Goal: Find specific page/section

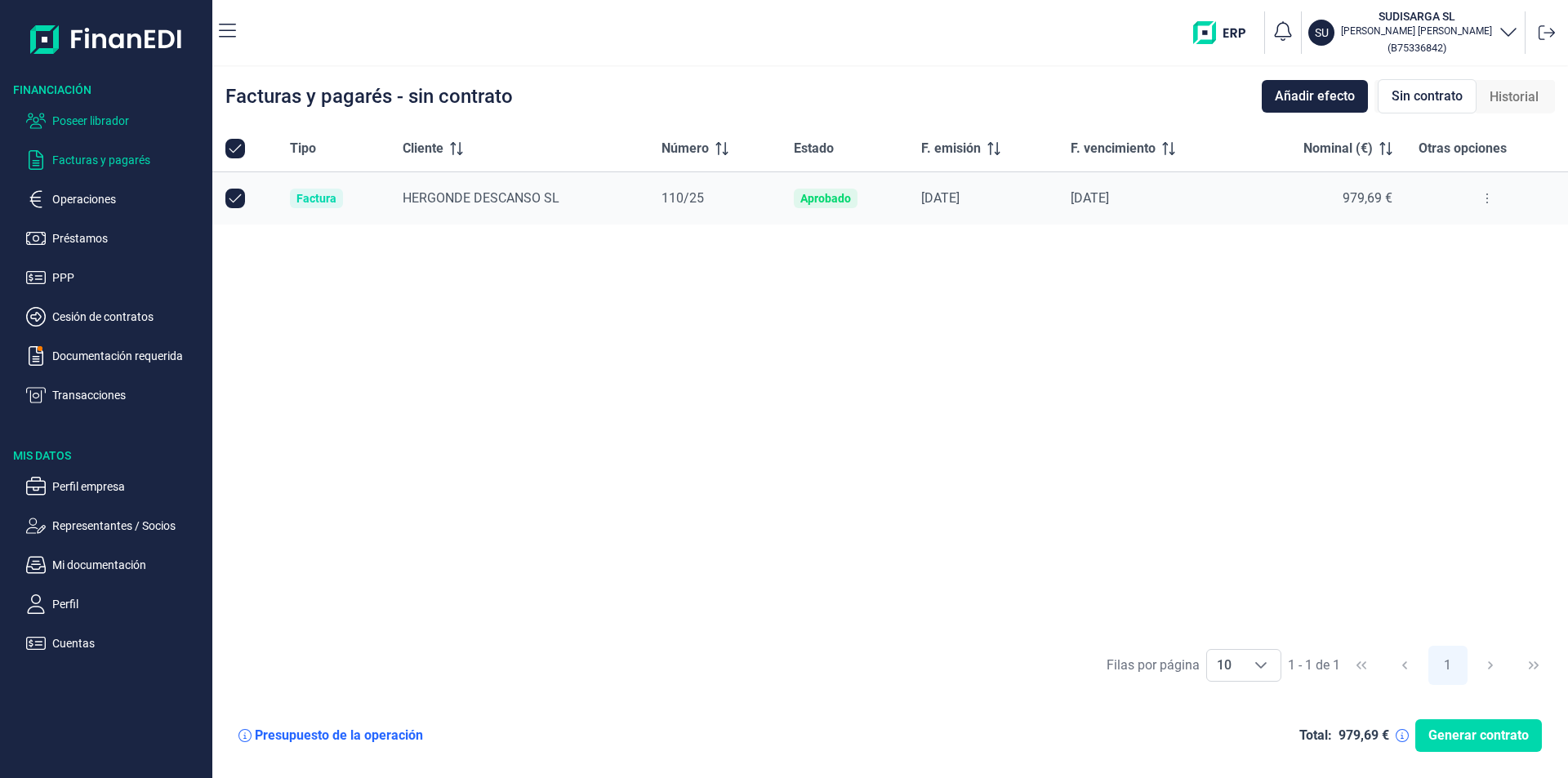
click at [101, 122] on p "Poseer librador" at bounding box center [128, 120] width 154 height 20
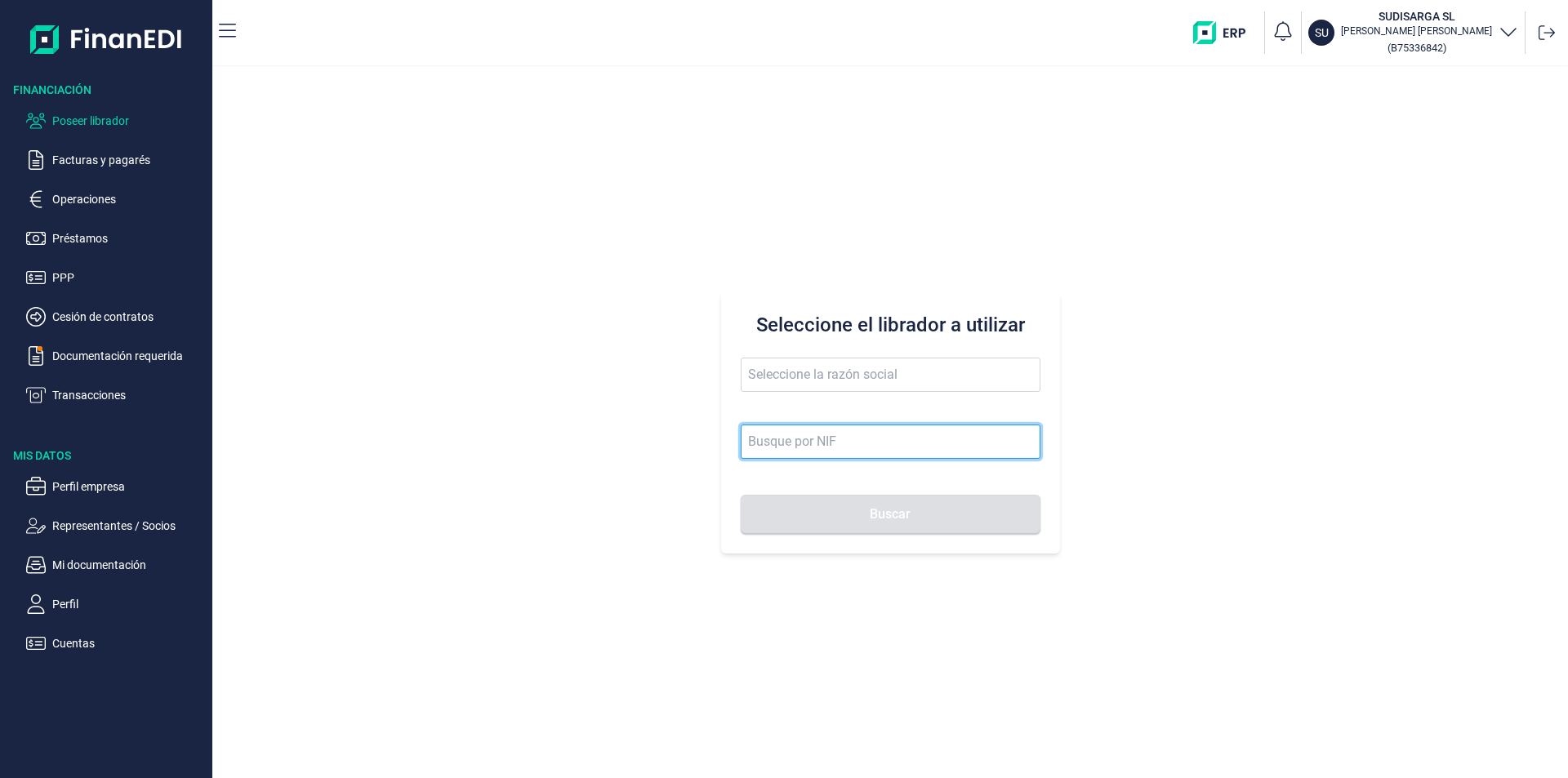
click at [780, 444] on input at bounding box center [891, 441] width 300 height 34
paste input "B75884544"
type input "B75884544"
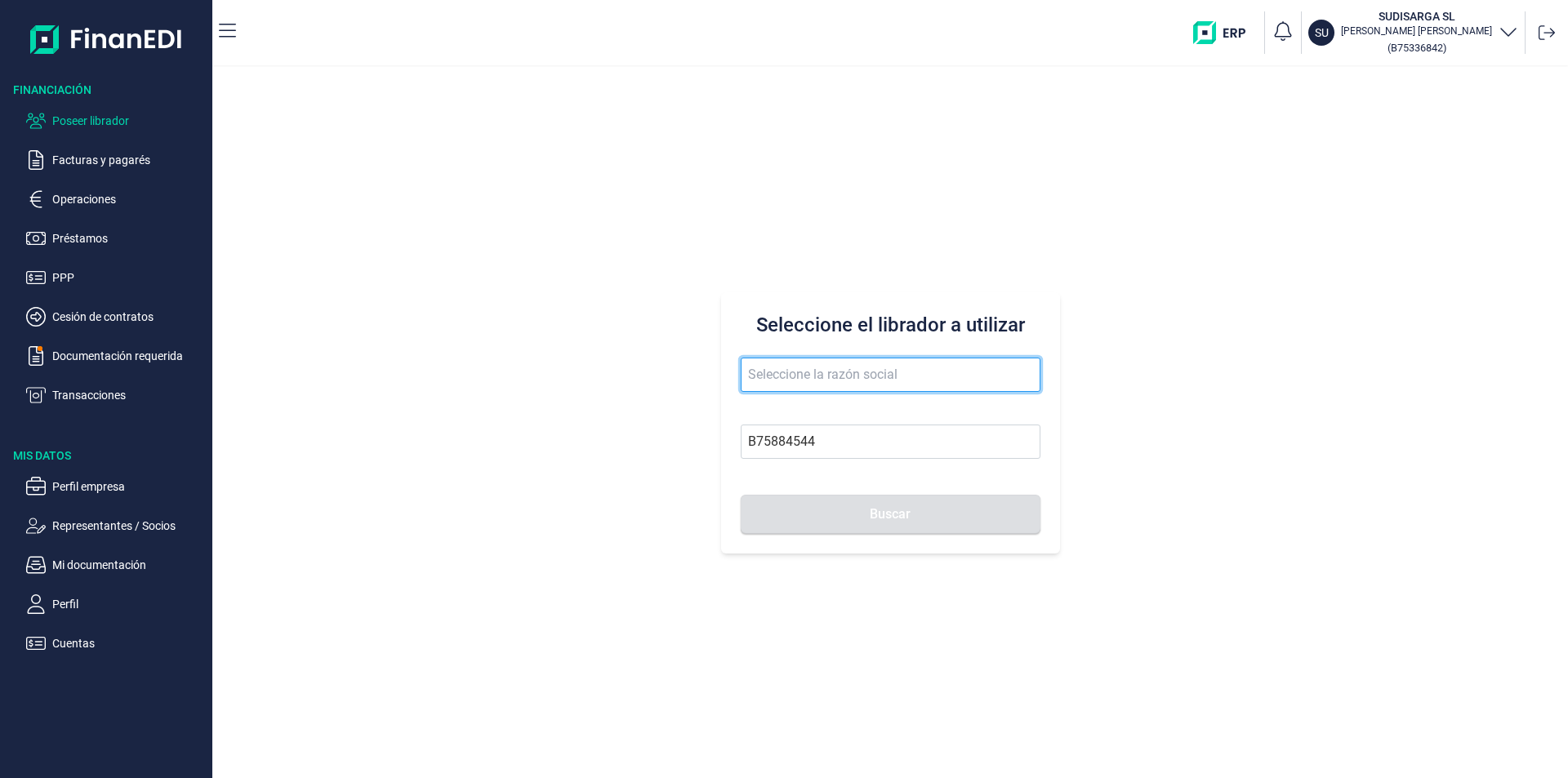
click at [816, 387] on input "text" at bounding box center [891, 374] width 300 height 34
type input "BG VII LIMPIEZAS SL"
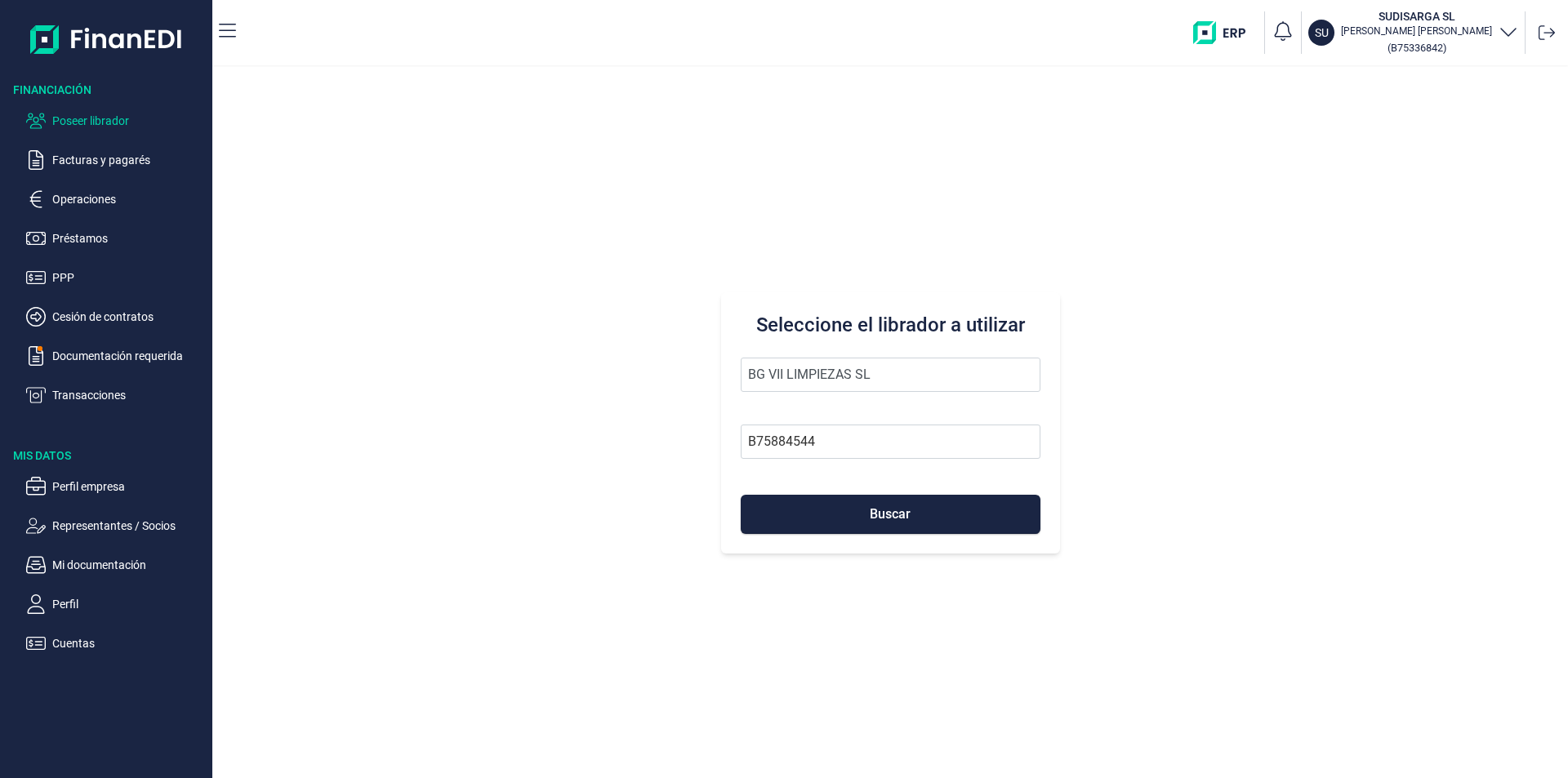
click at [1258, 34] on img "button" at bounding box center [1225, 32] width 65 height 23
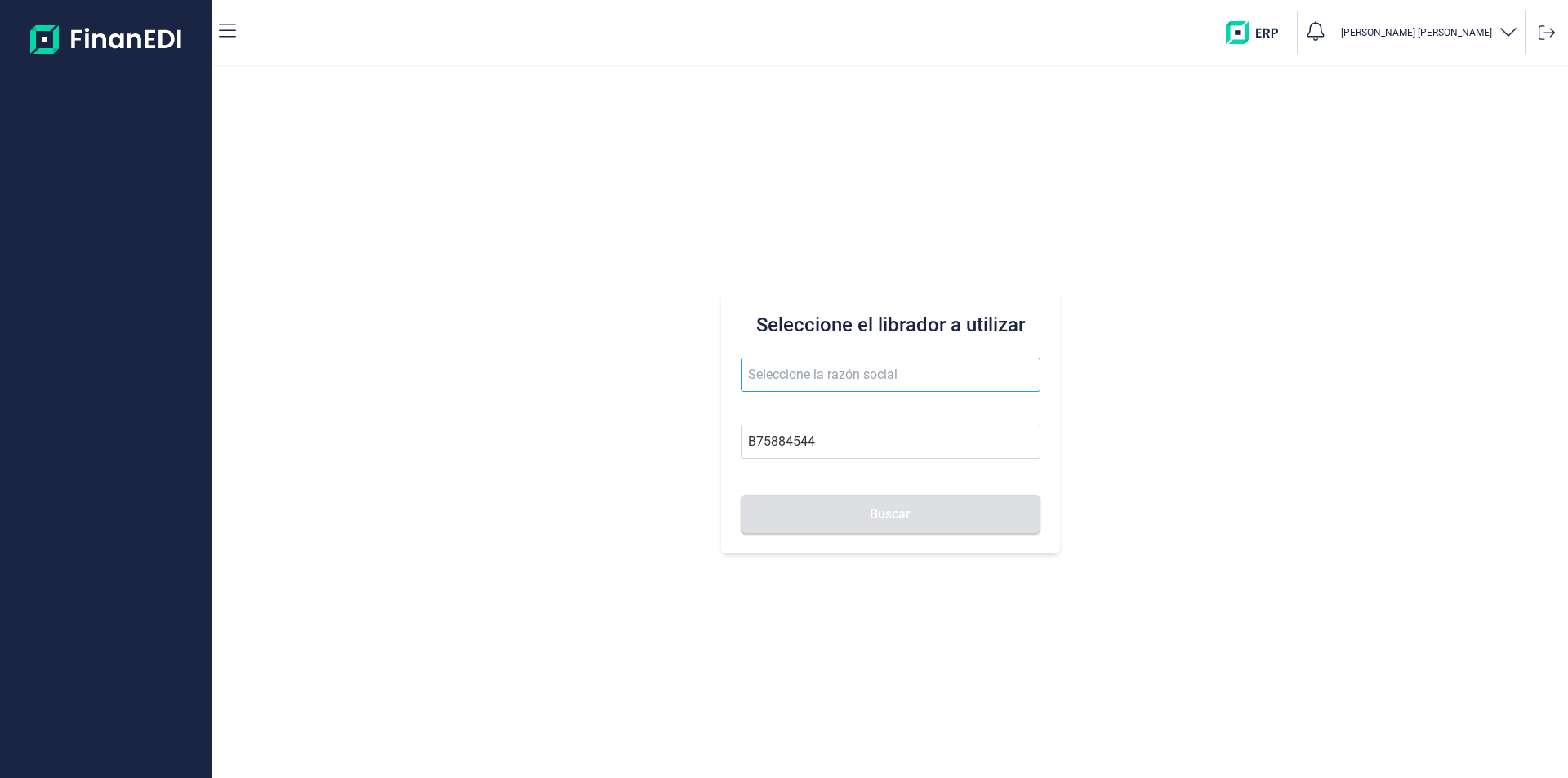
type input "B75884544"
type input "BG VII LIMPIEZAS SL"
click at [820, 381] on input "BG VII LIMPIEZAS SL" at bounding box center [891, 374] width 300 height 34
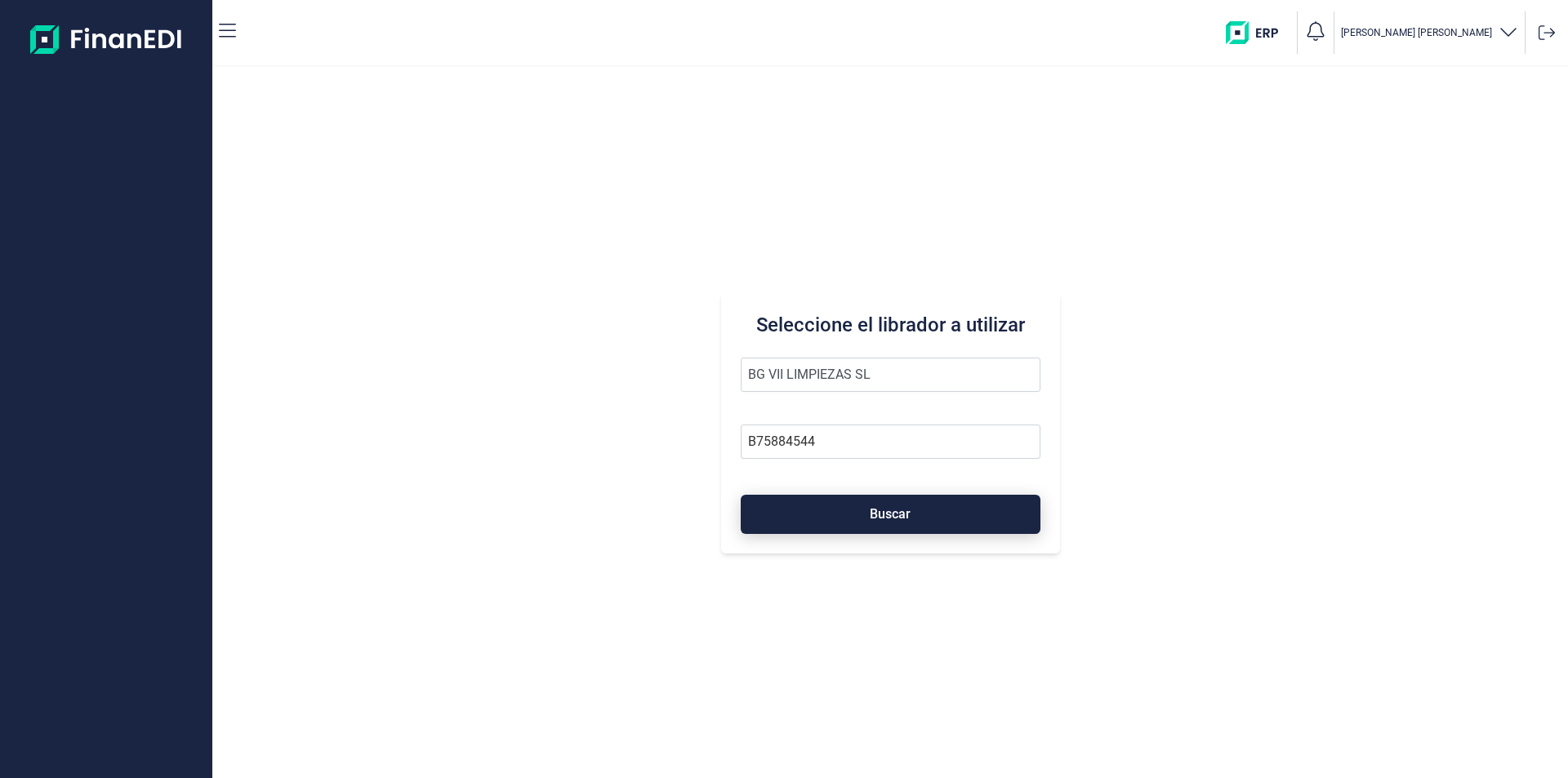
click at [885, 523] on button "Buscar" at bounding box center [891, 515] width 300 height 39
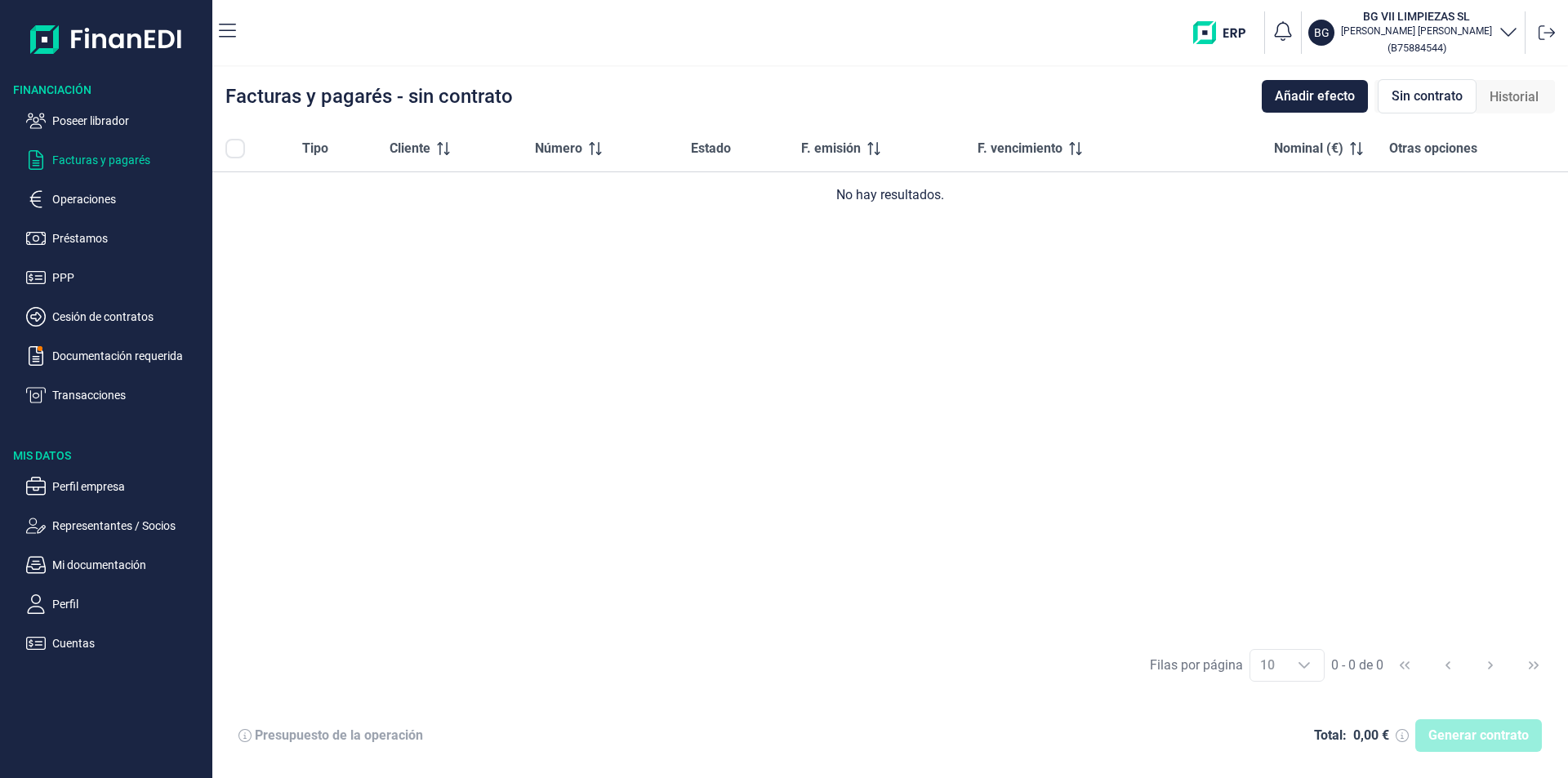
click at [1258, 34] on img "button" at bounding box center [1225, 32] width 65 height 23
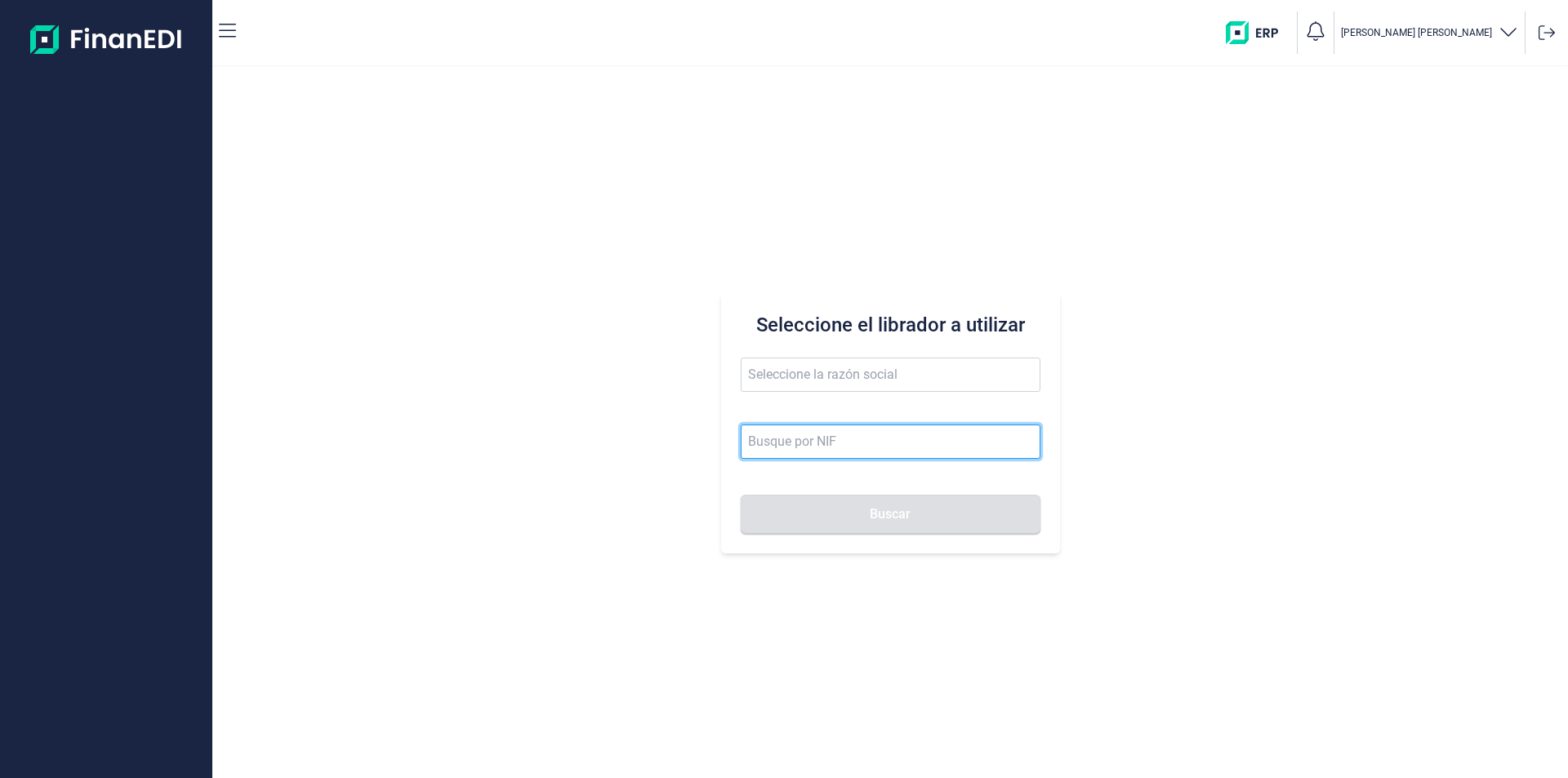
click at [774, 435] on input at bounding box center [891, 441] width 300 height 34
paste input "B75884544"
type input "B75884544"
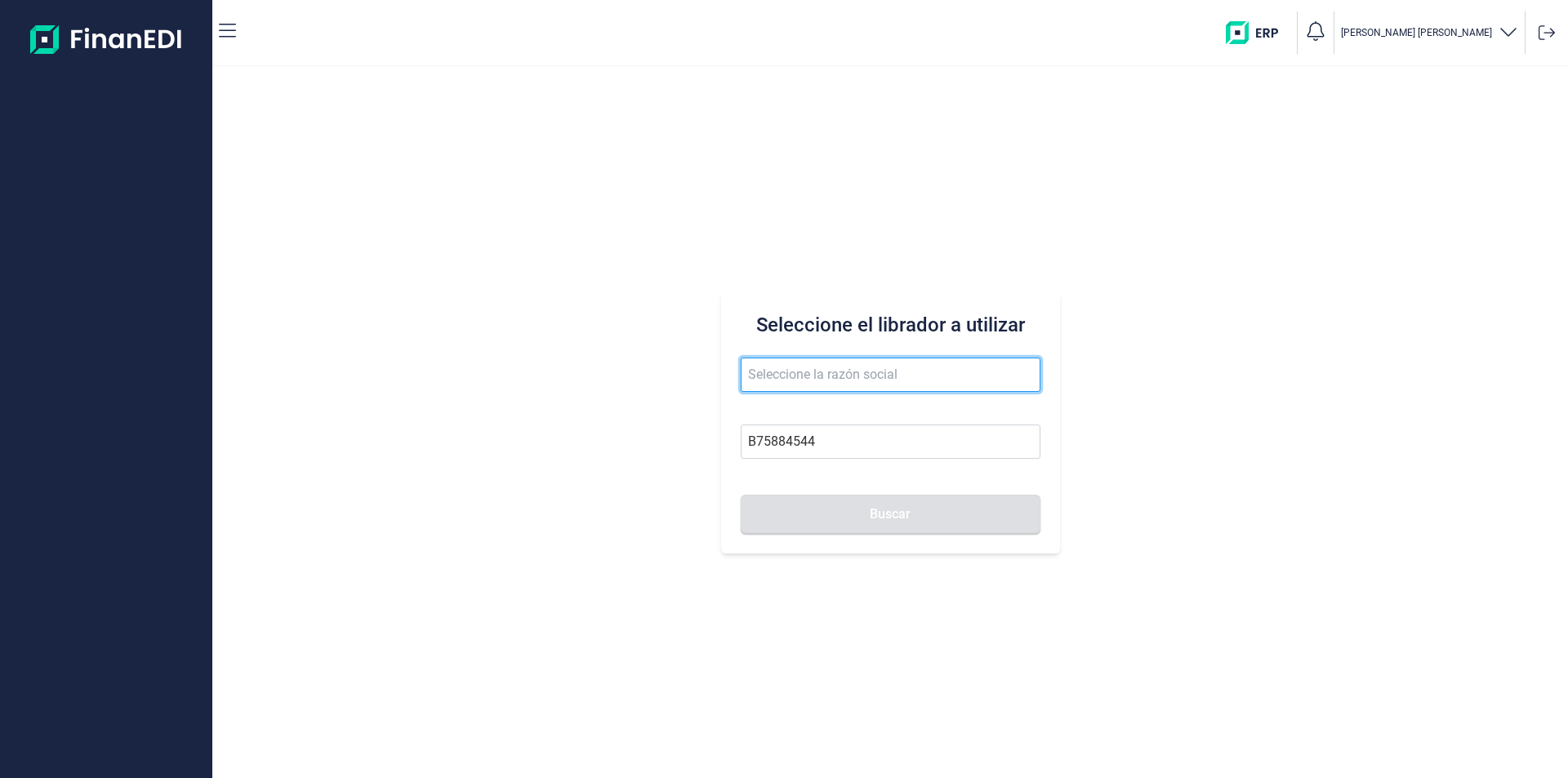
type input "BG VII LIMPIEZAS SL"
click at [786, 367] on input "BG VII LIMPIEZAS SL" at bounding box center [891, 374] width 300 height 34
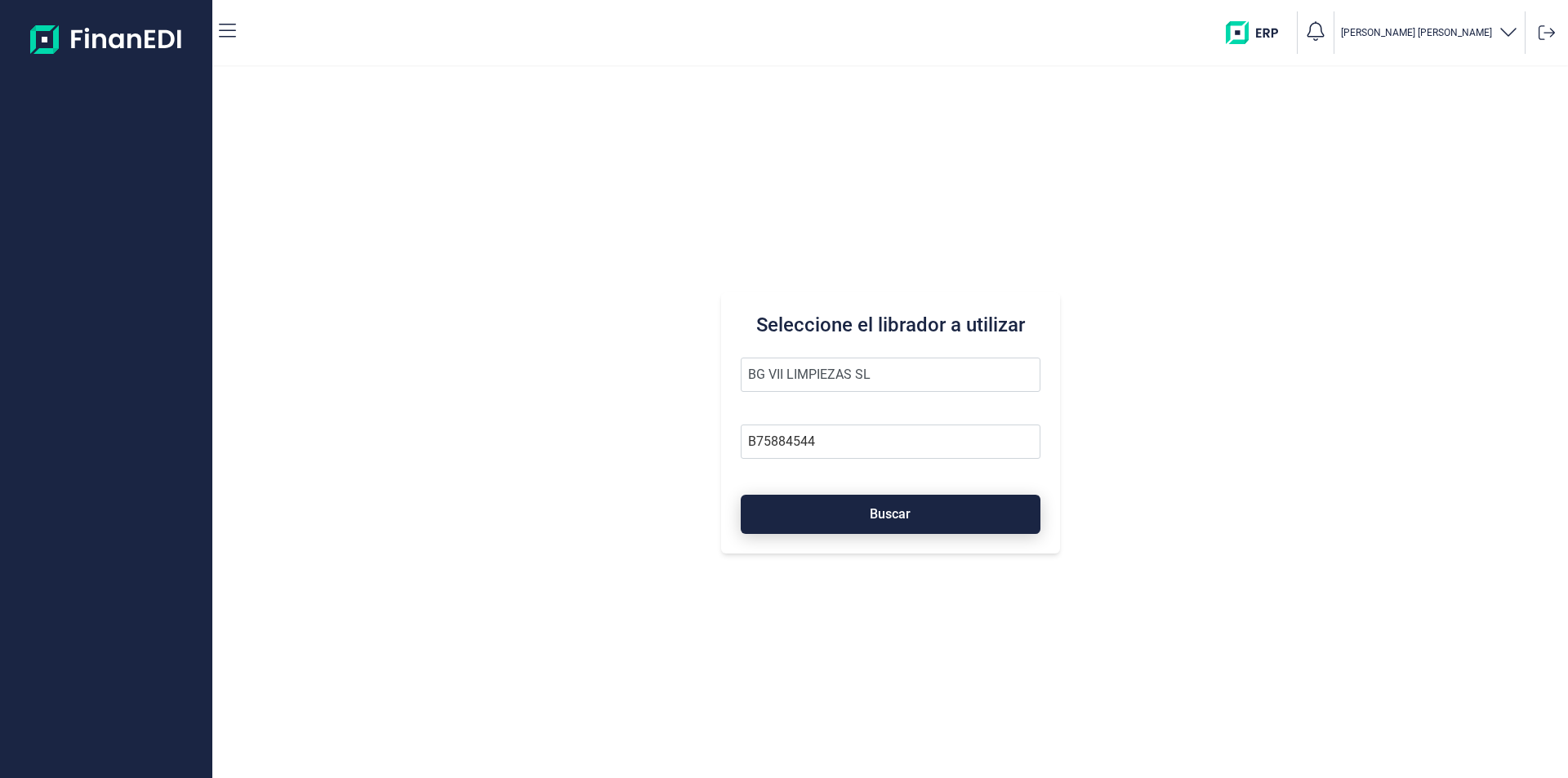
click at [840, 515] on button "Buscar" at bounding box center [891, 515] width 300 height 39
